Goal: Information Seeking & Learning: Learn about a topic

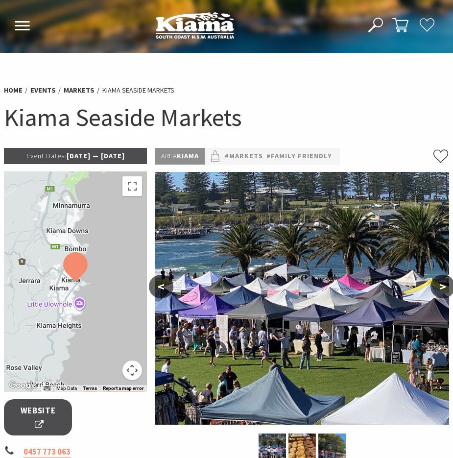
click at [447, 287] on button ">" at bounding box center [443, 287] width 24 height 24
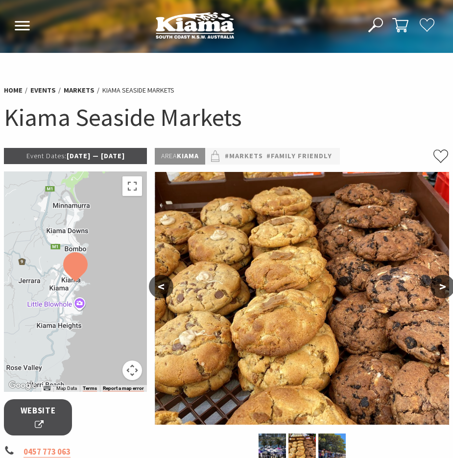
click at [446, 287] on button ">" at bounding box center [443, 287] width 24 height 24
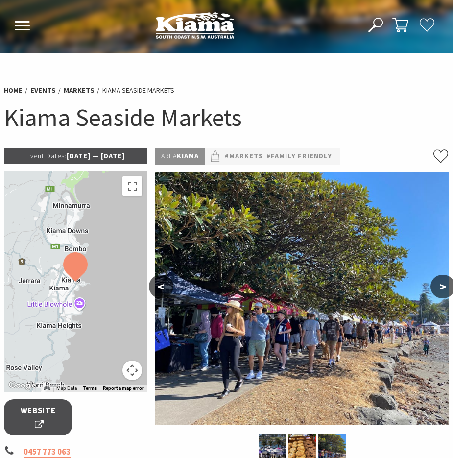
click at [446, 287] on button ">" at bounding box center [443, 287] width 24 height 24
click at [444, 287] on button ">" at bounding box center [443, 287] width 24 height 24
click at [443, 287] on button ">" at bounding box center [443, 287] width 24 height 24
click at [172, 287] on button "<" at bounding box center [161, 287] width 24 height 24
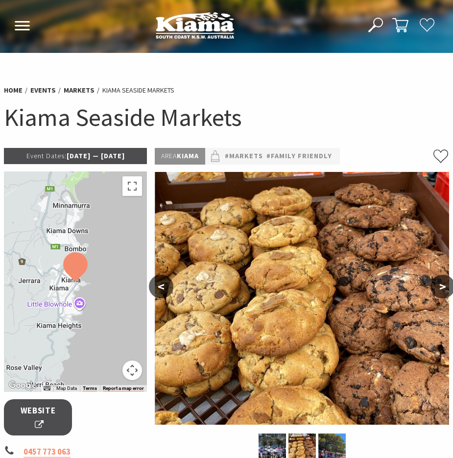
click at [165, 287] on button "<" at bounding box center [161, 287] width 24 height 24
click at [164, 288] on button "<" at bounding box center [161, 287] width 24 height 24
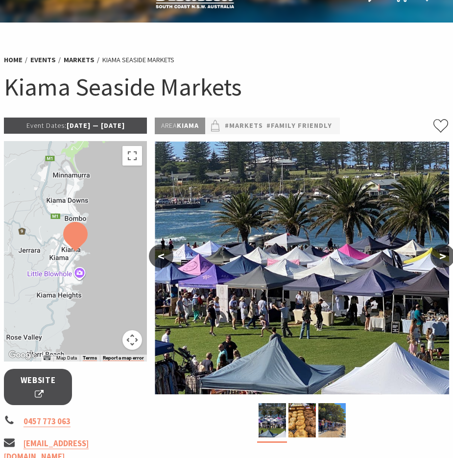
scroll to position [29, 0]
